Goal: Task Accomplishment & Management: Use online tool/utility

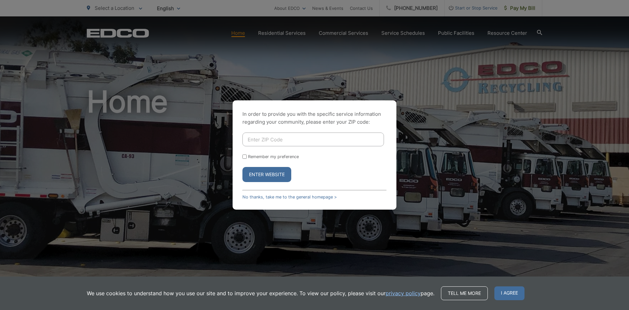
click at [268, 135] on input "Enter ZIP Code" at bounding box center [313, 139] width 142 height 14
type input "92024"
click at [244, 157] on input "Remember my preference" at bounding box center [244, 156] width 4 height 4
checkbox input "true"
click at [279, 175] on button "Enter Website" at bounding box center [266, 174] width 49 height 15
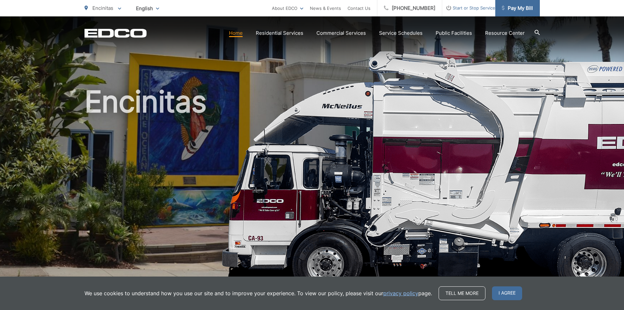
click at [520, 10] on span "Pay My Bill" at bounding box center [517, 8] width 31 height 8
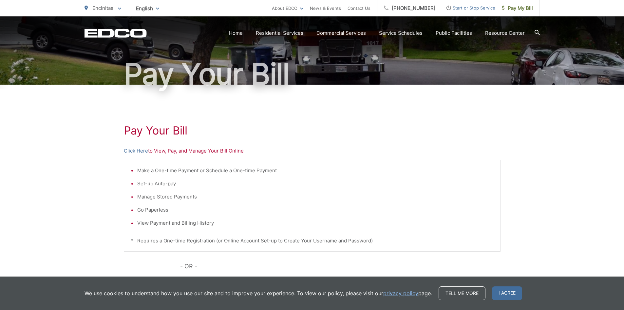
scroll to position [58, 0]
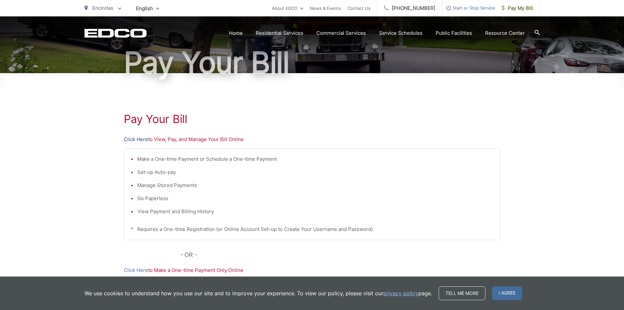
click at [134, 141] on link "Click Here" at bounding box center [136, 139] width 24 height 8
